Goal: Information Seeking & Learning: Learn about a topic

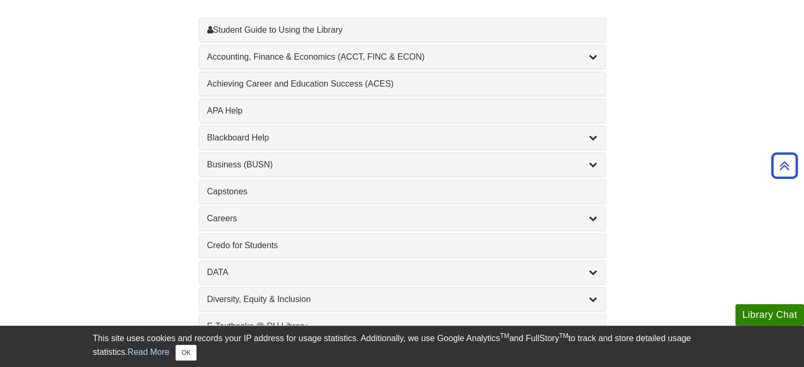
scroll to position [342, 0]
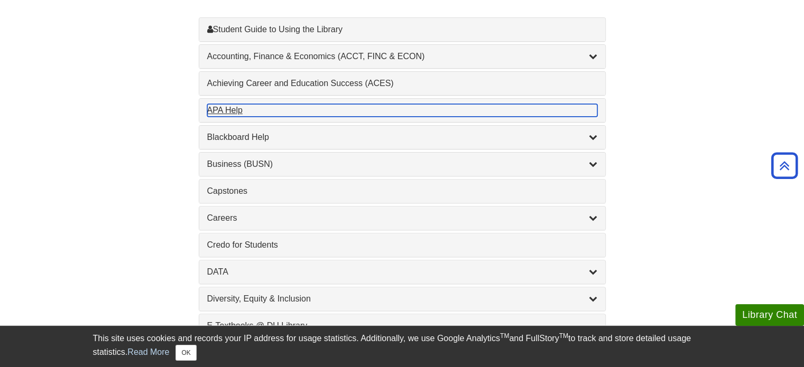
click at [393, 110] on div "APA Help , 1 guides" at bounding box center [402, 110] width 390 height 13
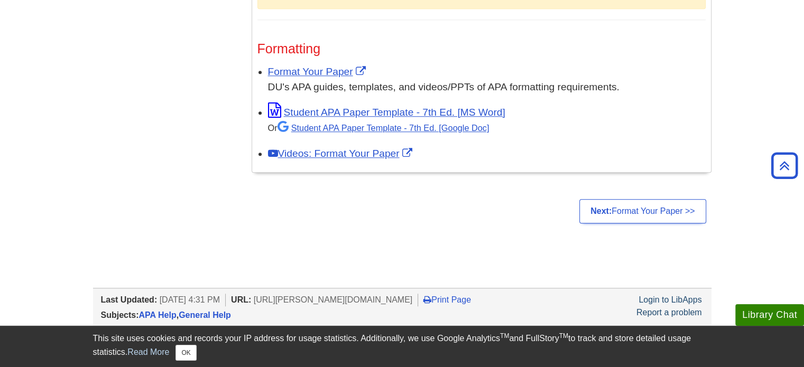
scroll to position [873, 0]
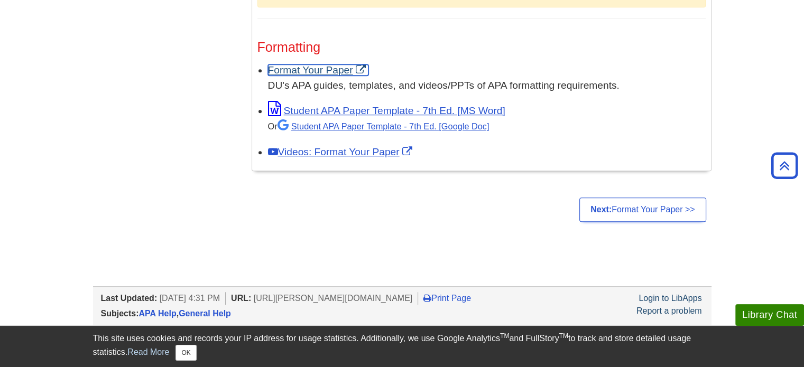
click at [329, 67] on link "Format Your Paper" at bounding box center [318, 69] width 100 height 11
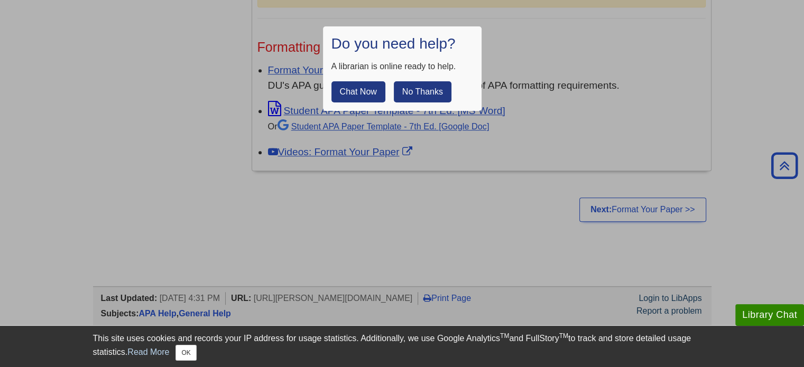
click at [427, 80] on div "Chat Now No Thanks" at bounding box center [402, 88] width 142 height 30
click at [424, 90] on button "No Thanks" at bounding box center [423, 91] width 58 height 21
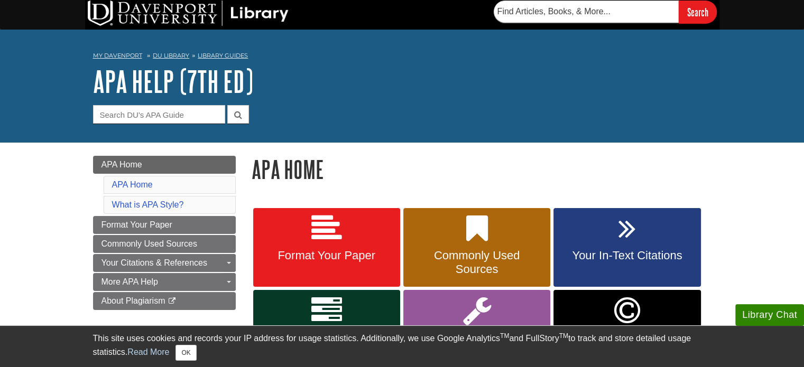
scroll to position [2, 0]
click at [201, 110] on input "Guide Search Terms" at bounding box center [159, 114] width 132 height 18
type input "google scholar"
click at [227, 105] on button "submit" at bounding box center [238, 114] width 22 height 18
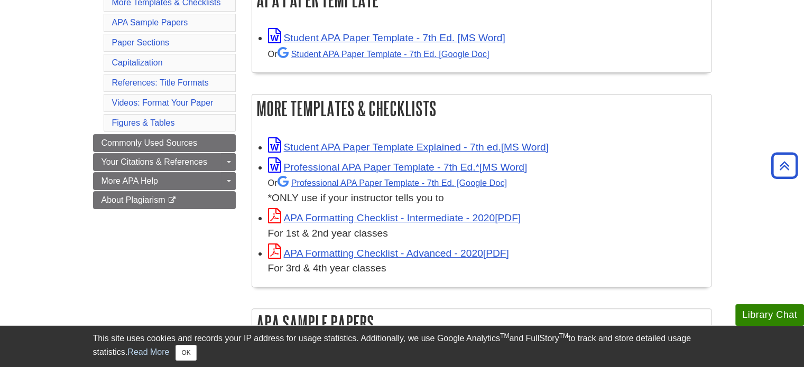
scroll to position [224, 0]
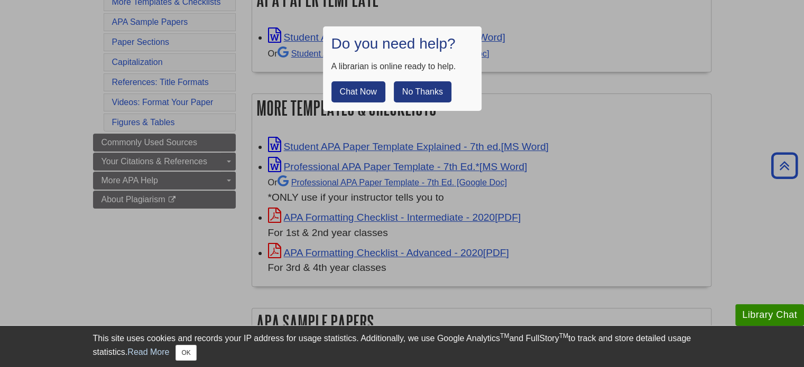
click at [413, 86] on button "No Thanks" at bounding box center [423, 91] width 58 height 21
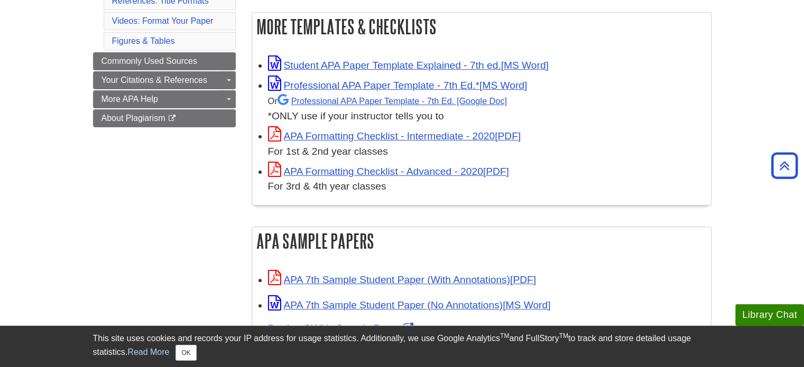
scroll to position [0, 0]
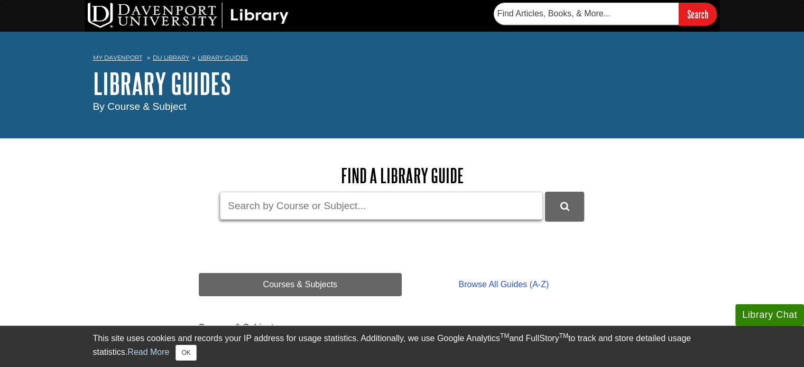
click at [304, 198] on input "Guide Search Terms" at bounding box center [381, 206] width 323 height 28
type input "google scholar"
click at [545, 192] on button "DU Library Guides Search" at bounding box center [564, 206] width 39 height 29
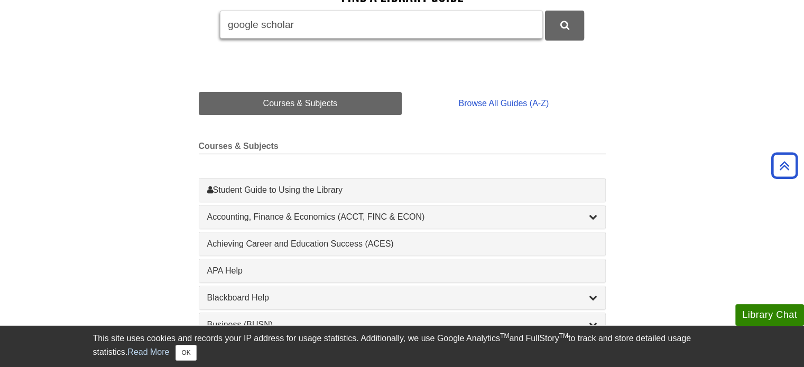
scroll to position [175, 0]
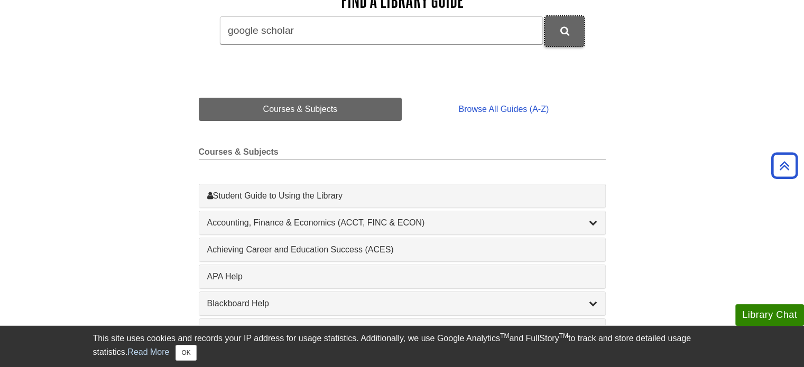
click at [575, 29] on button "DU Library Guides Search" at bounding box center [564, 30] width 39 height 29
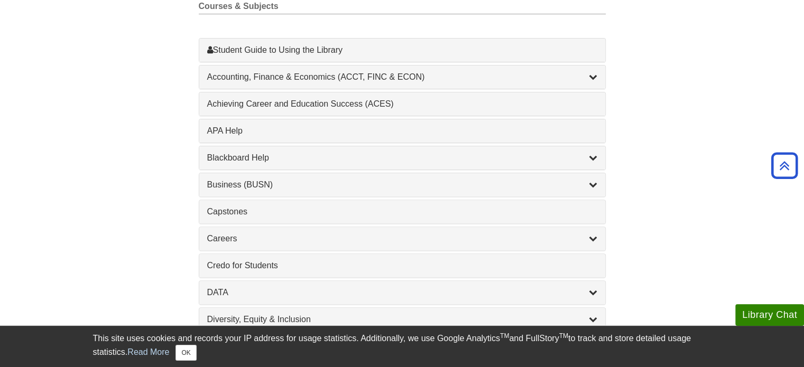
scroll to position [0, 0]
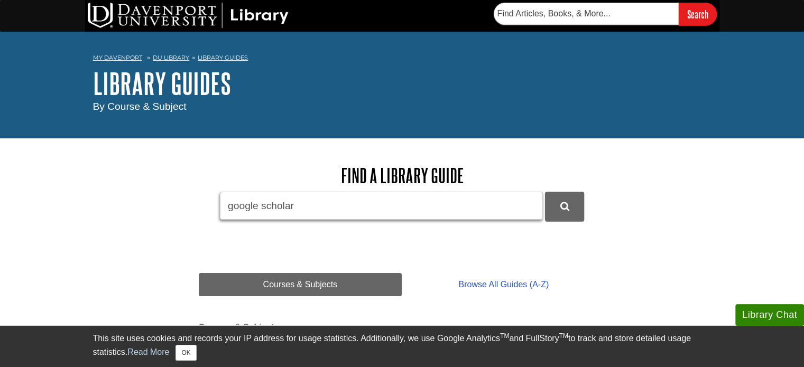
click at [359, 196] on input "google scholar" at bounding box center [381, 206] width 323 height 28
click at [545, 192] on button "DU Library Guides Search" at bounding box center [564, 206] width 39 height 29
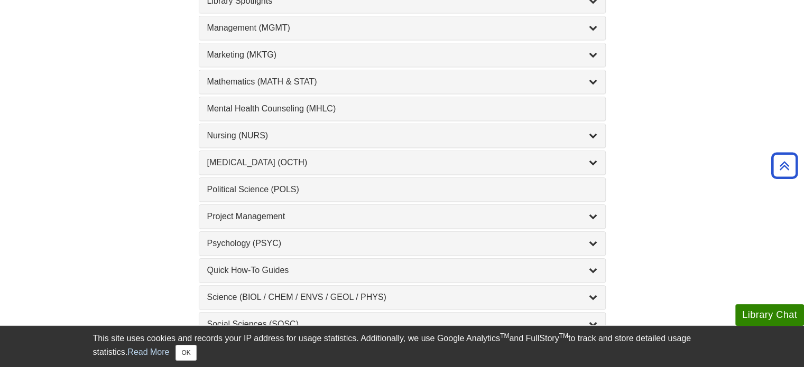
scroll to position [938, 0]
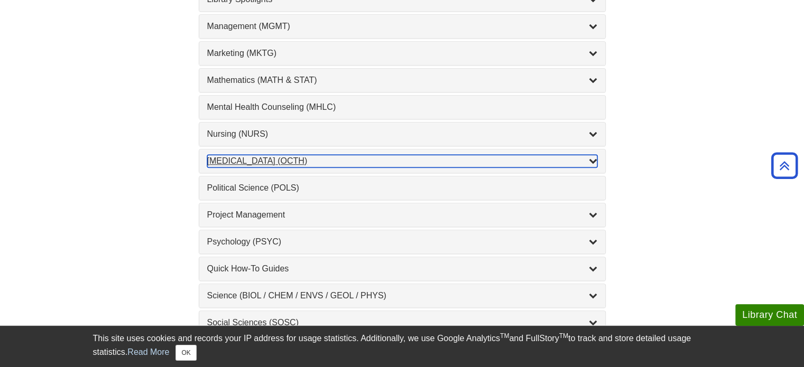
click at [361, 155] on div "Occupational Therapy (OCTH) , 2 guides" at bounding box center [402, 161] width 390 height 13
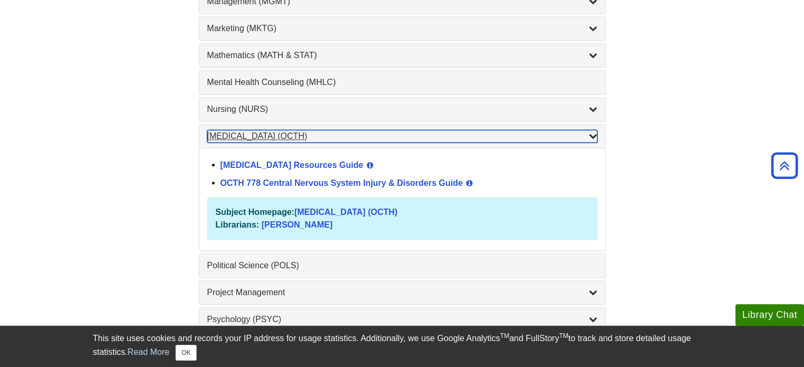
scroll to position [963, 0]
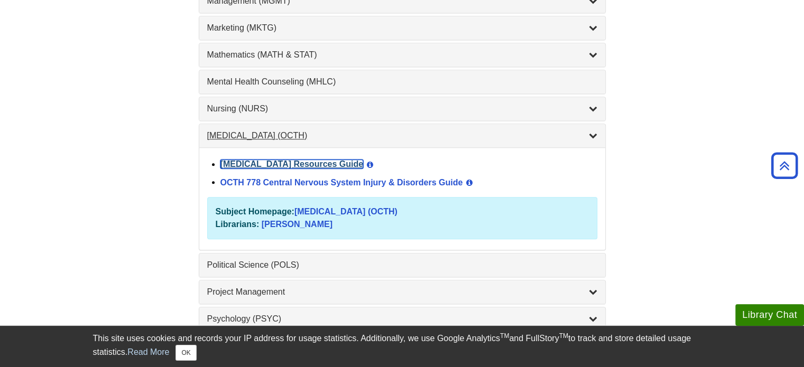
click at [361, 160] on link "[MEDICAL_DATA] Resources Guide" at bounding box center [291, 164] width 143 height 9
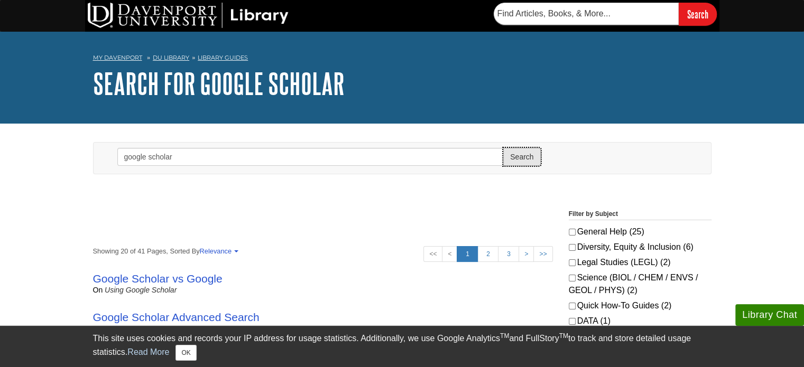
click at [514, 160] on button "Search" at bounding box center [521, 157] width 37 height 18
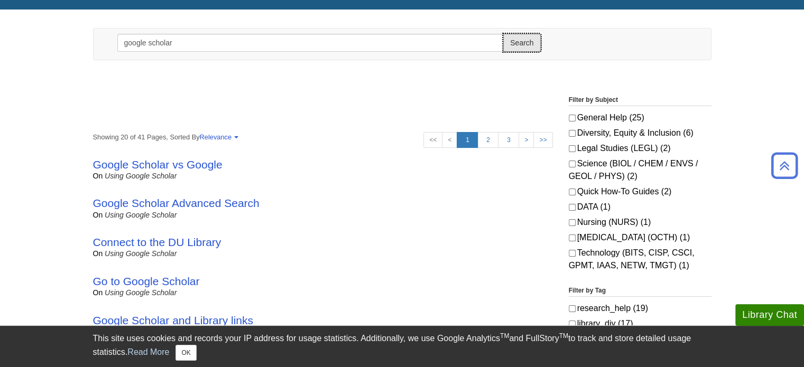
scroll to position [114, 0]
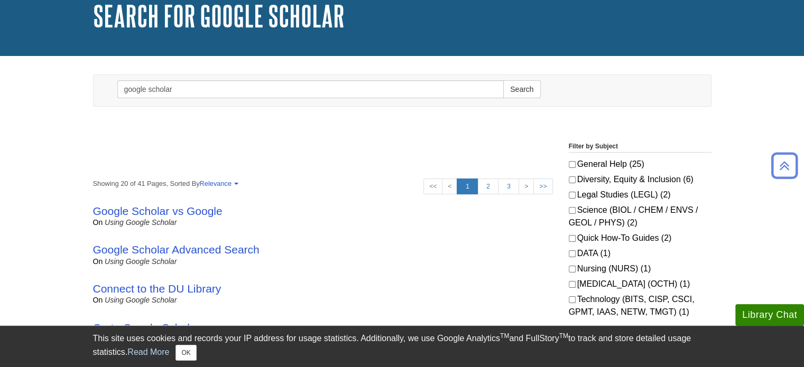
scroll to position [23, 0]
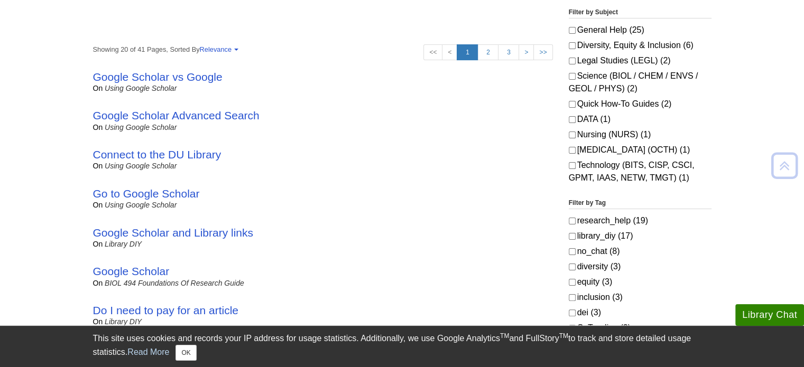
scroll to position [217, 0]
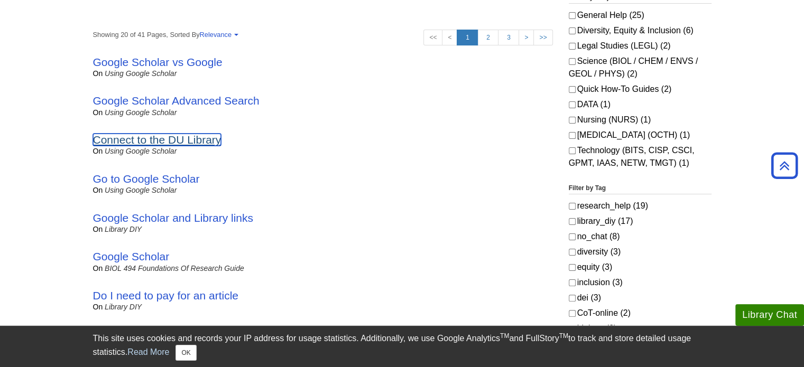
click at [198, 140] on link "Connect to the DU Library" at bounding box center [157, 140] width 128 height 12
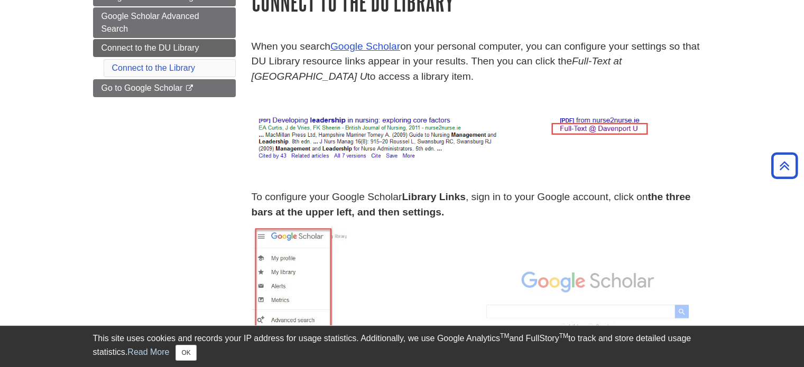
scroll to position [143, 0]
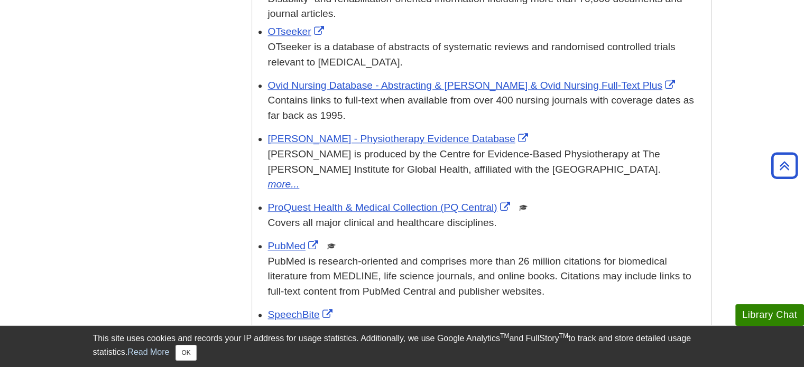
scroll to position [1342, 0]
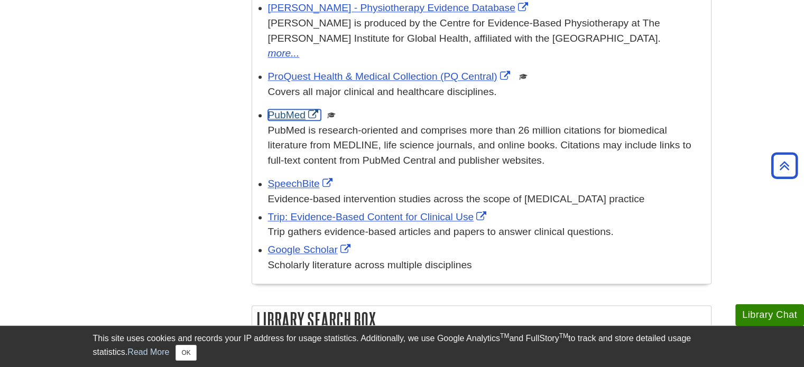
click at [288, 109] on link "PubMed" at bounding box center [294, 114] width 53 height 11
